Goal: Information Seeking & Learning: Learn about a topic

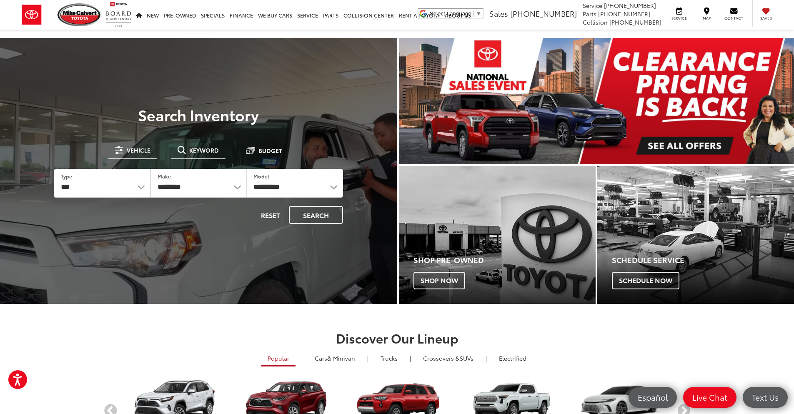
click at [190, 151] on span "Keyword" at bounding box center [204, 150] width 30 height 6
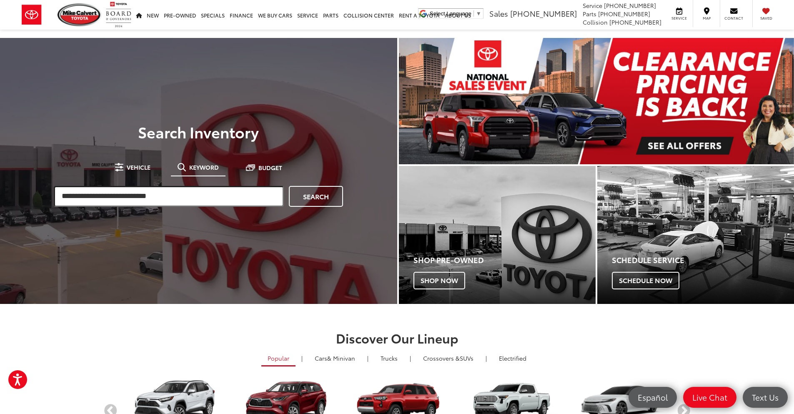
click at [121, 190] on input "search" at bounding box center [169, 196] width 230 height 21
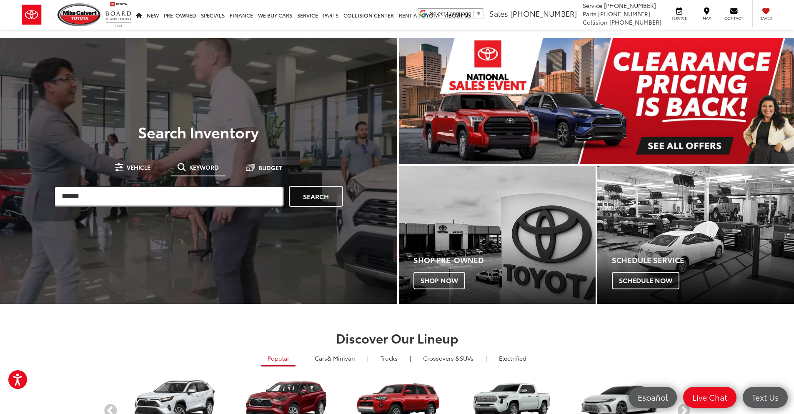
type input "******"
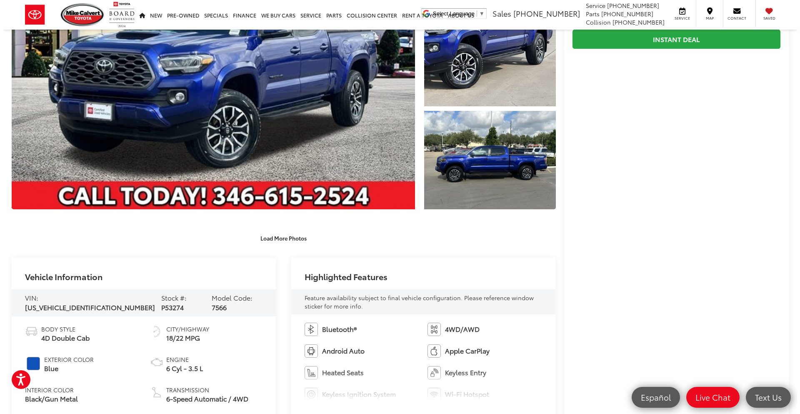
scroll to position [42, 0]
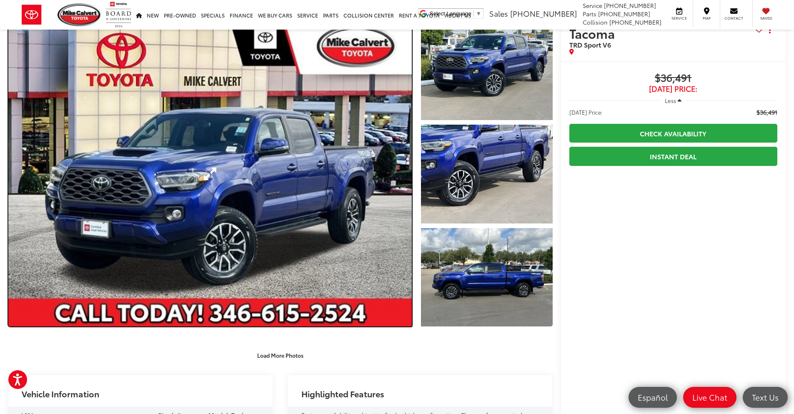
click at [229, 281] on link "Expand Photo 0" at bounding box center [210, 173] width 404 height 305
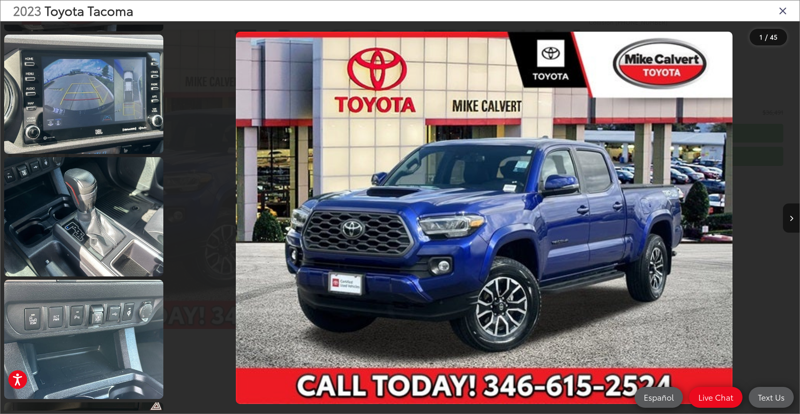
scroll to position [1959, 0]
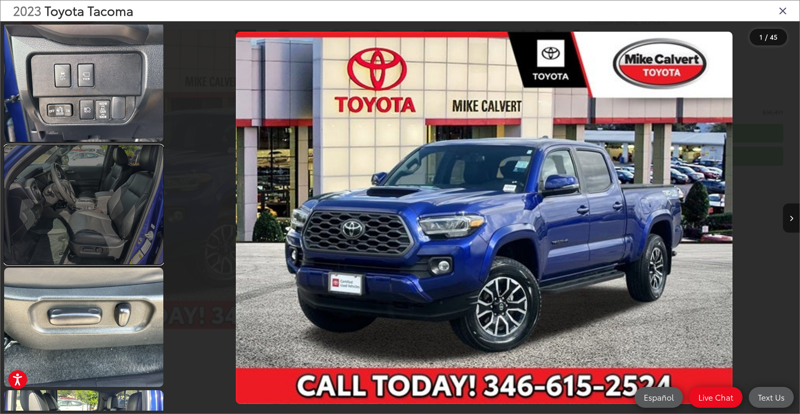
click at [78, 239] on link at bounding box center [83, 204] width 159 height 119
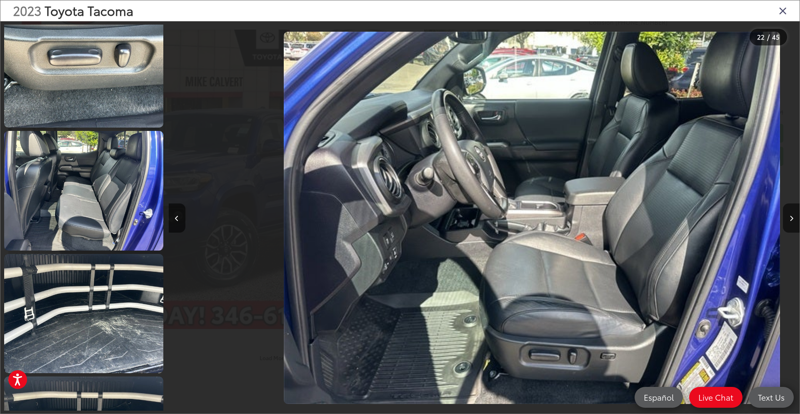
scroll to position [0, 13257]
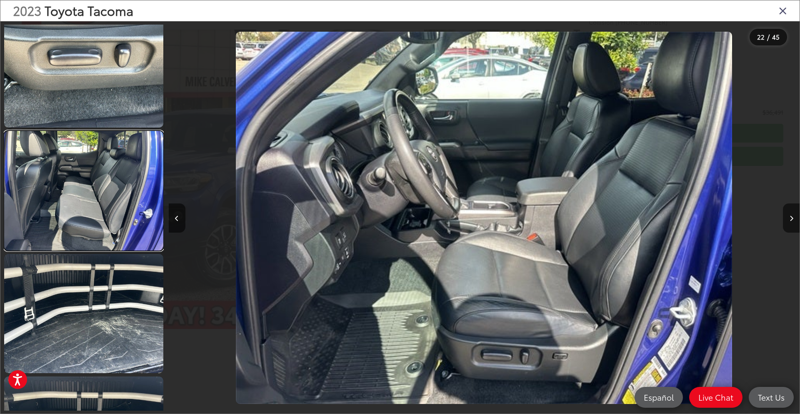
click at [78, 239] on link at bounding box center [83, 190] width 159 height 119
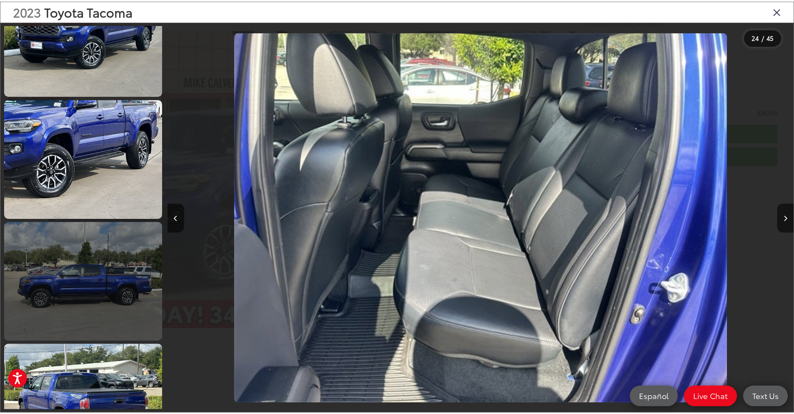
scroll to position [0, 0]
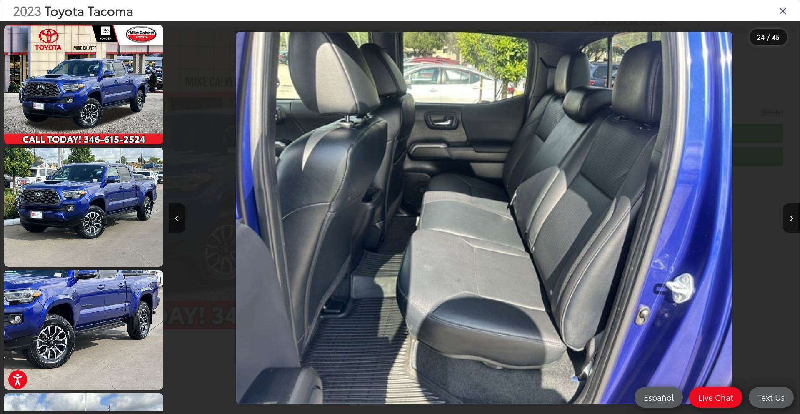
click at [782, 12] on icon "Close gallery" at bounding box center [783, 10] width 8 height 11
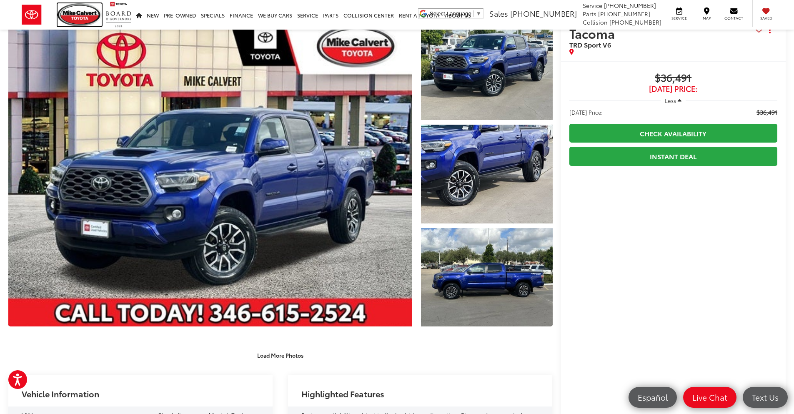
click at [90, 10] on img at bounding box center [80, 14] width 44 height 23
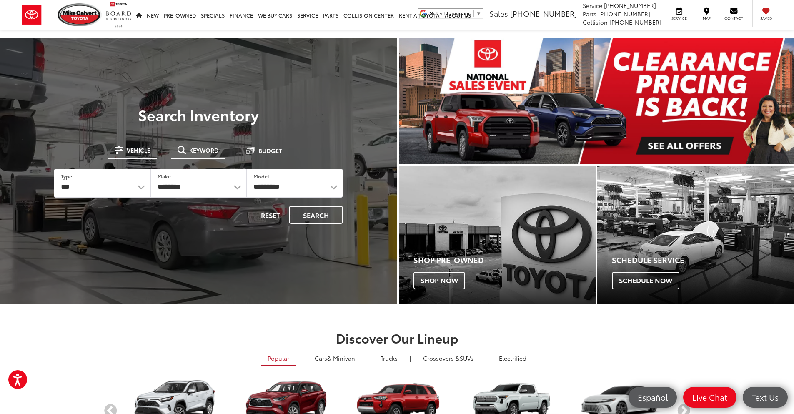
drag, startPoint x: 206, startPoint y: 155, endPoint x: 183, endPoint y: 184, distance: 37.0
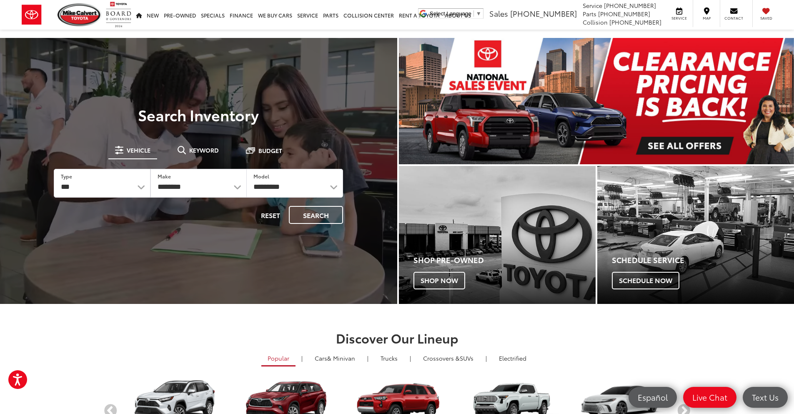
click at [206, 155] on button "Keyword" at bounding box center [198, 150] width 55 height 15
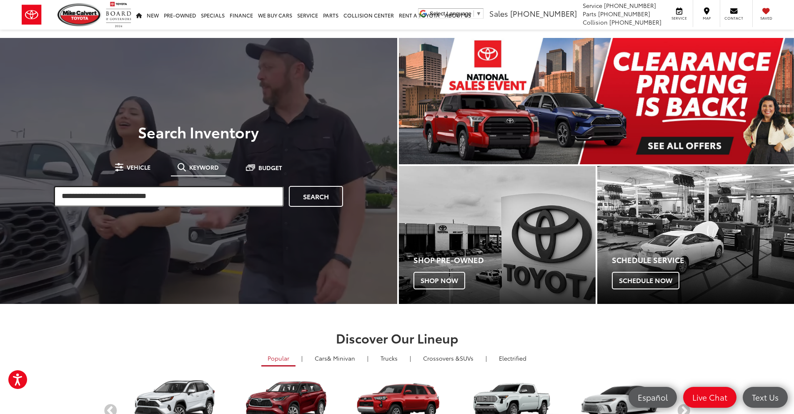
click at [182, 191] on input "search" at bounding box center [169, 196] width 230 height 21
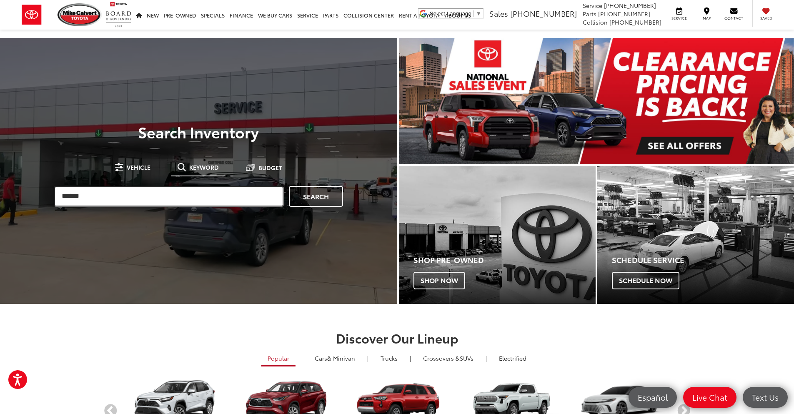
type input "******"
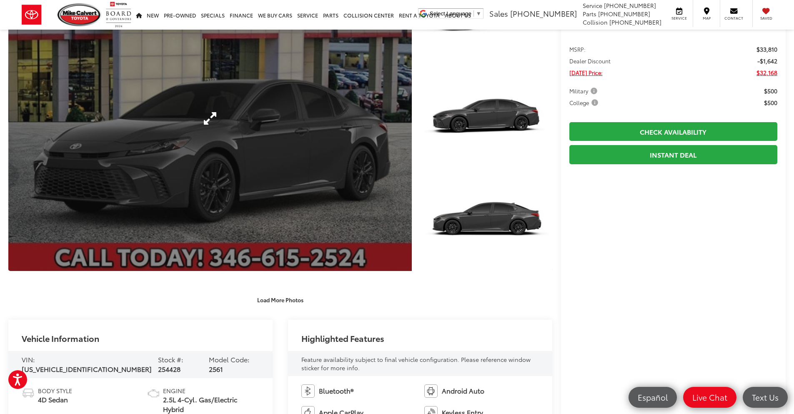
scroll to position [208, 0]
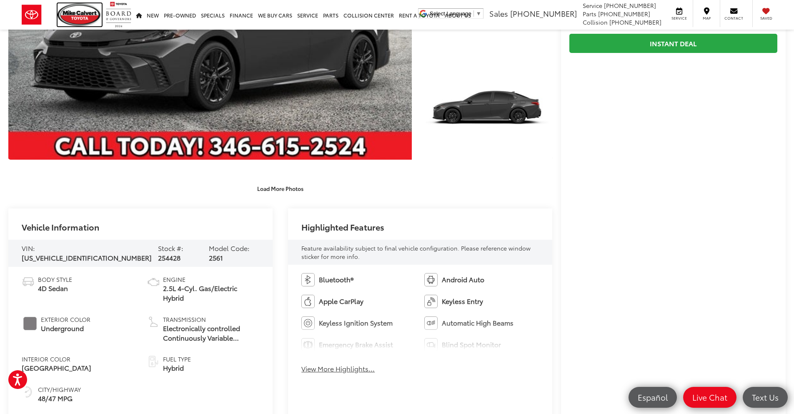
click at [81, 13] on img at bounding box center [80, 14] width 44 height 23
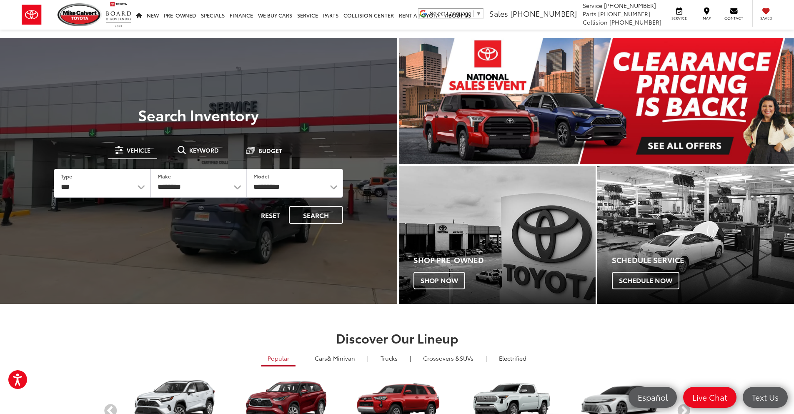
drag, startPoint x: 206, startPoint y: 147, endPoint x: 171, endPoint y: 196, distance: 59.5
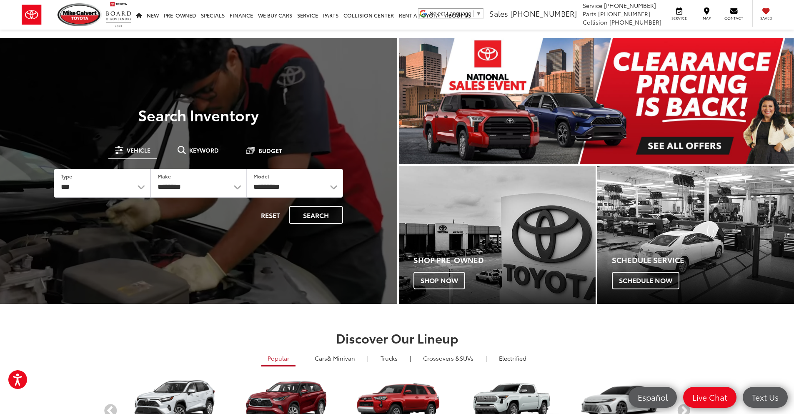
click at [206, 148] on span "Keyword" at bounding box center [204, 150] width 30 height 6
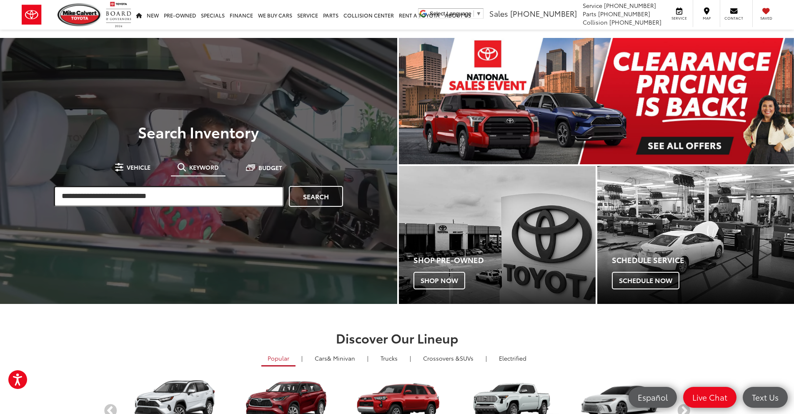
click at [171, 195] on input "search" at bounding box center [169, 196] width 230 height 21
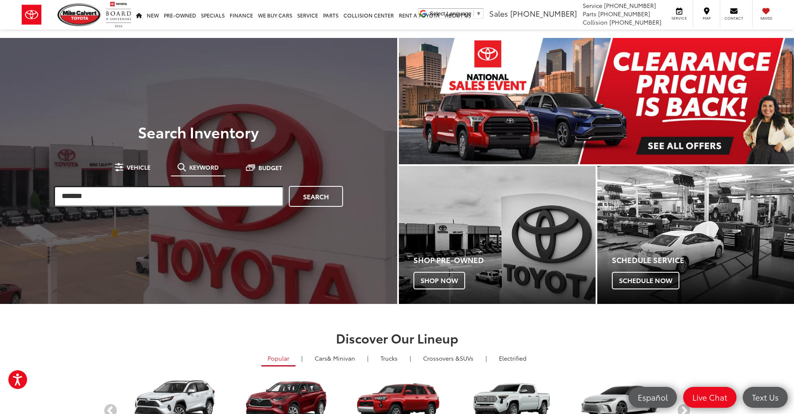
type input "*******"
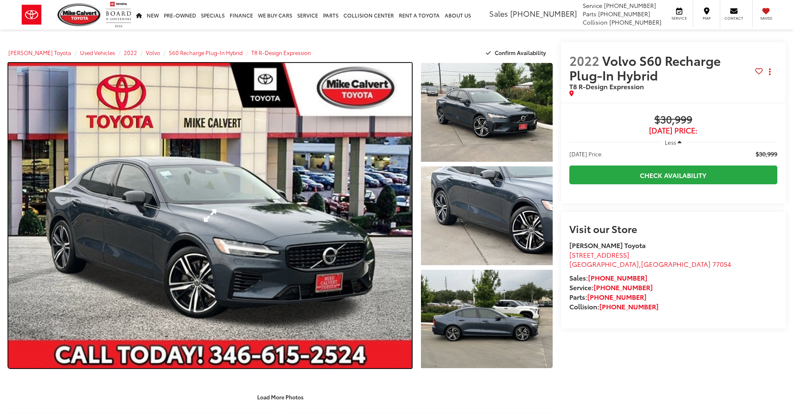
click at [266, 249] on link "Expand Photo 0" at bounding box center [210, 215] width 404 height 305
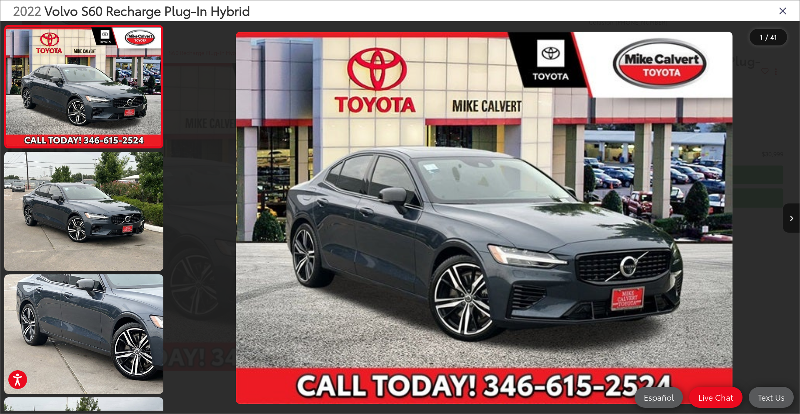
click at [787, 9] on icon "Close gallery" at bounding box center [783, 10] width 8 height 11
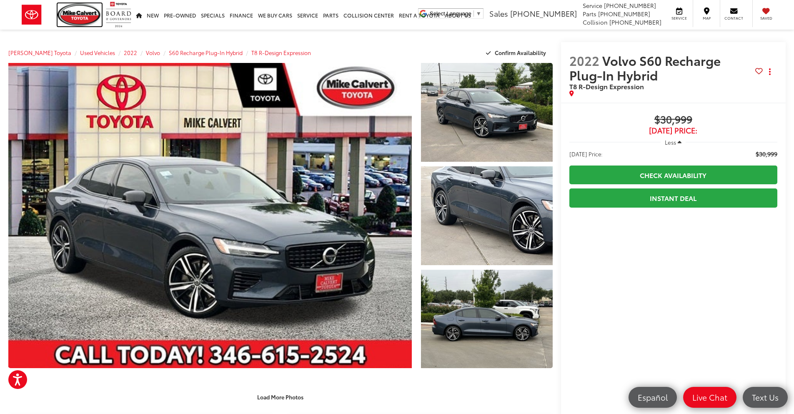
click at [75, 14] on img at bounding box center [80, 14] width 44 height 23
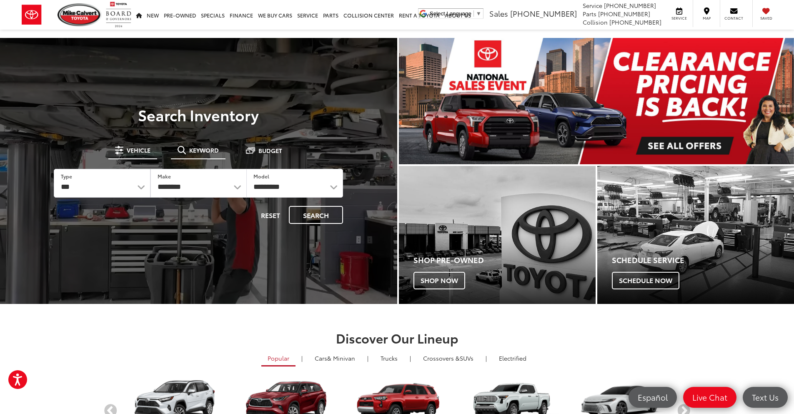
click at [212, 144] on button "Keyword" at bounding box center [198, 150] width 55 height 15
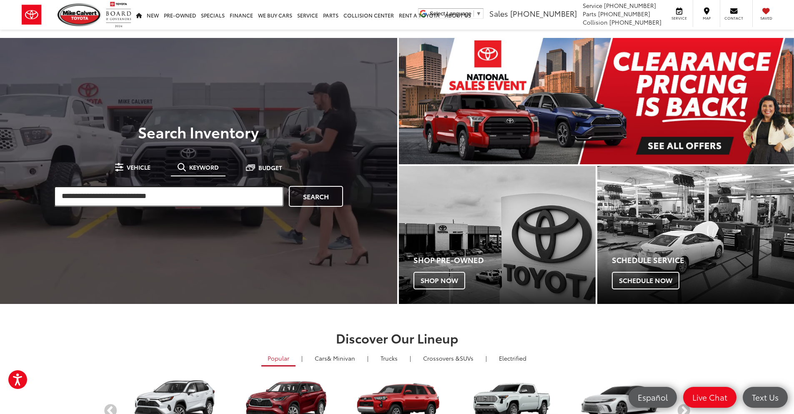
click at [164, 188] on input "search" at bounding box center [169, 196] width 230 height 21
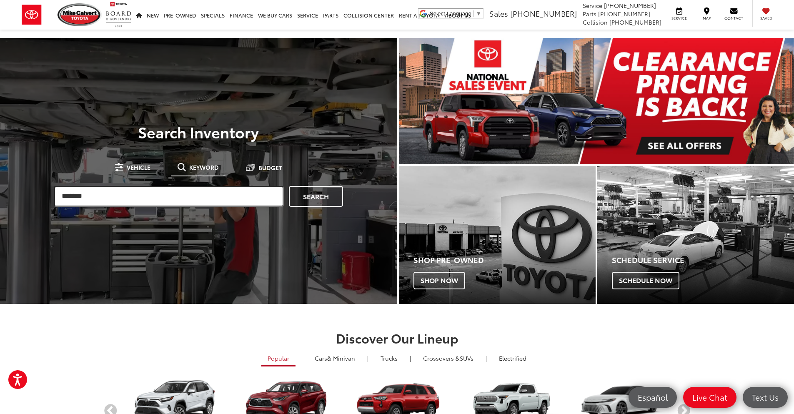
type input "*******"
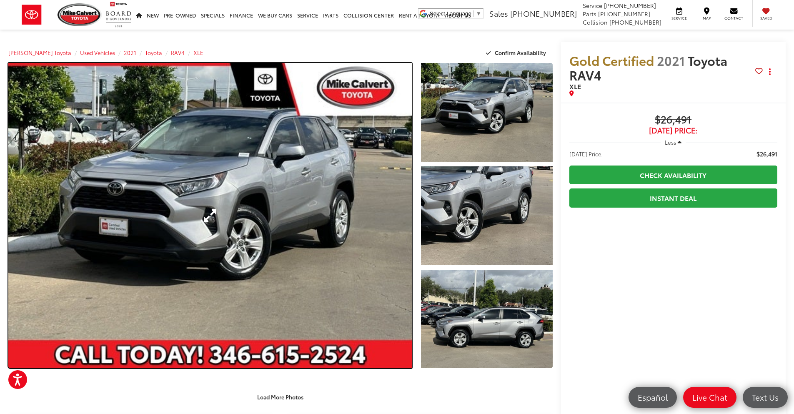
click at [228, 152] on link "Expand Photo 0" at bounding box center [210, 215] width 404 height 305
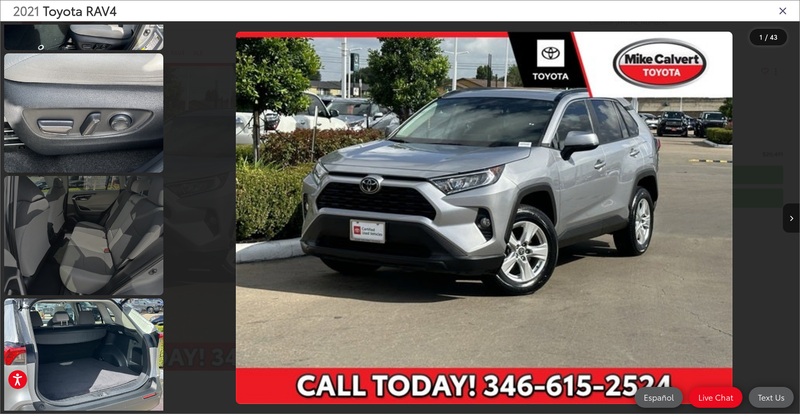
scroll to position [2626, 0]
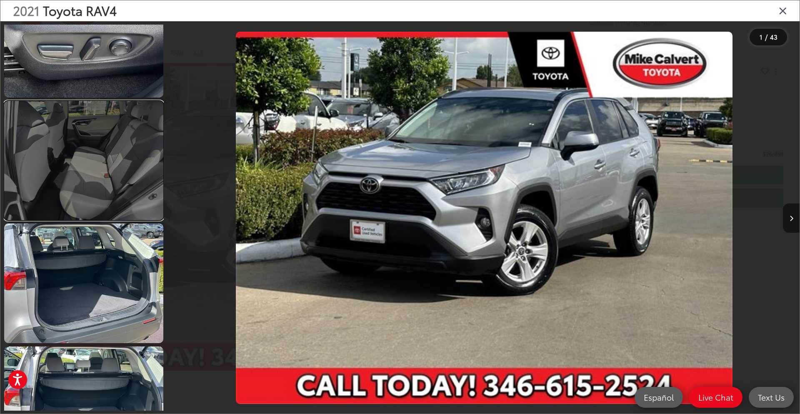
click at [140, 188] on link at bounding box center [83, 160] width 159 height 119
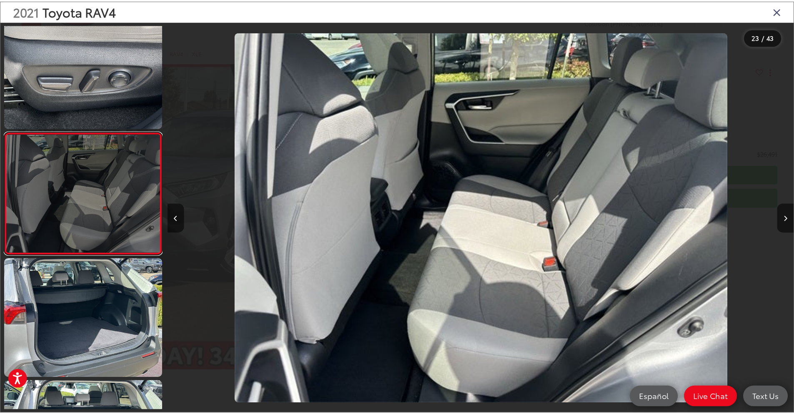
scroll to position [0, 13888]
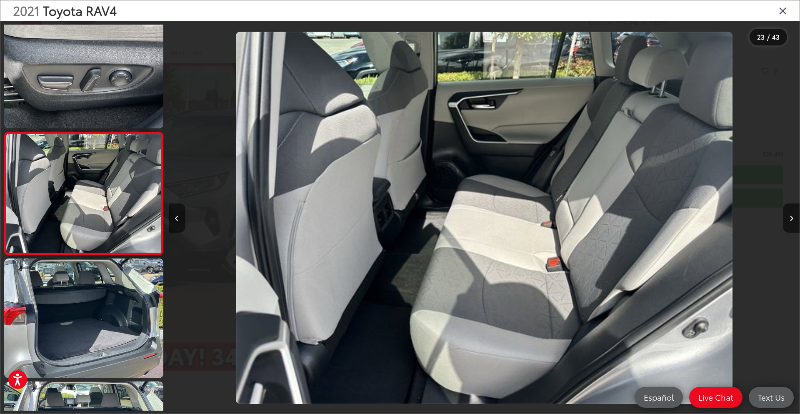
click at [781, 11] on icon "Close gallery" at bounding box center [783, 10] width 8 height 11
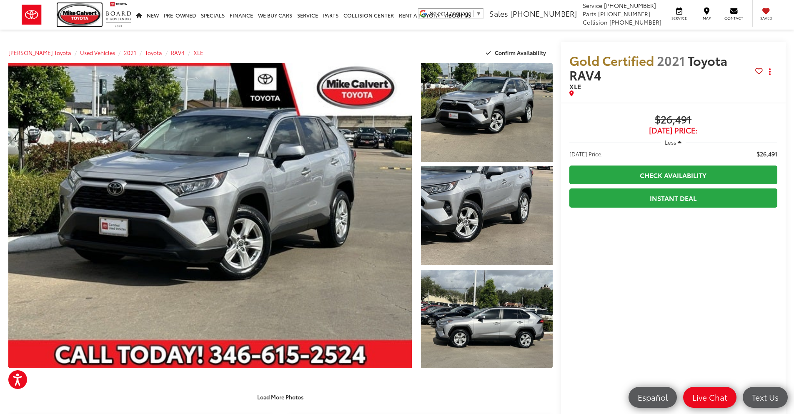
click at [80, 13] on img at bounding box center [80, 14] width 44 height 23
